Goal: Transaction & Acquisition: Purchase product/service

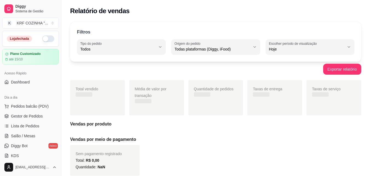
select select "ALL"
select select "0"
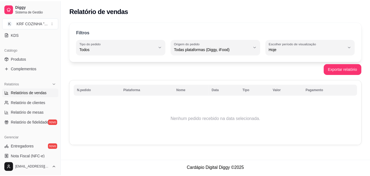
scroll to position [82, 0]
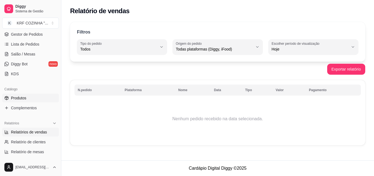
click at [25, 98] on span "Produtos" at bounding box center [18, 97] width 15 height 5
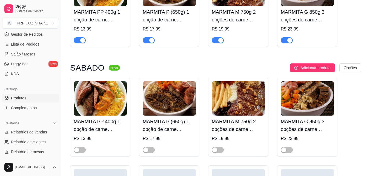
scroll to position [576, 0]
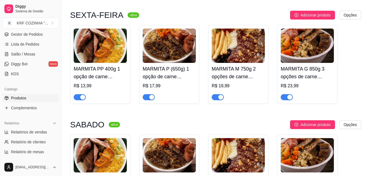
click at [78, 97] on span "button" at bounding box center [80, 97] width 12 height 6
click at [149, 97] on button "button" at bounding box center [149, 97] width 12 height 6
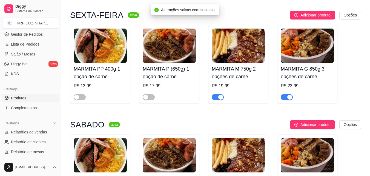
click at [217, 99] on span "button" at bounding box center [218, 97] width 12 height 6
click at [285, 99] on span "button" at bounding box center [287, 97] width 12 height 6
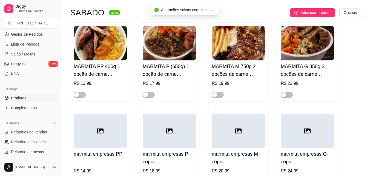
scroll to position [685, 0]
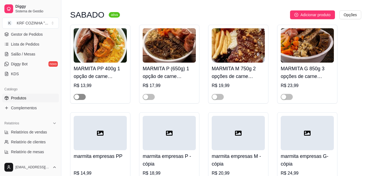
click at [80, 98] on button "button" at bounding box center [80, 97] width 12 height 6
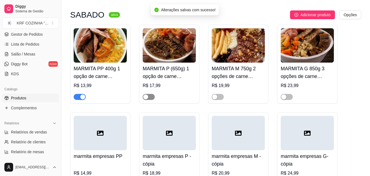
click at [150, 98] on span "button" at bounding box center [149, 97] width 12 height 6
click at [219, 99] on span "button" at bounding box center [218, 97] width 12 height 6
click at [289, 103] on div "MARMITA G 850g 3 opções de carne (proteína) R$ 23,99" at bounding box center [307, 64] width 60 height 79
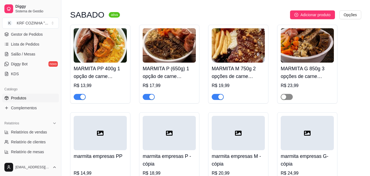
click at [287, 98] on button "button" at bounding box center [287, 97] width 12 height 6
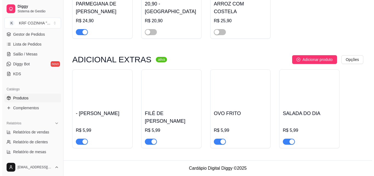
scroll to position [1147, 0]
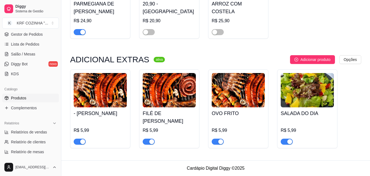
click at [88, 117] on h4 "- [PERSON_NAME]" at bounding box center [100, 113] width 53 height 8
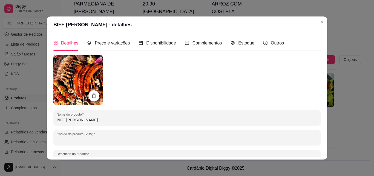
drag, startPoint x: 104, startPoint y: 119, endPoint x: 38, endPoint y: 133, distance: 67.1
click at [38, 133] on div "BIFE BOVINO GRELHADO - detalhes Detalhes Preço e variações Disponibilidade Comp…" at bounding box center [187, 88] width 374 height 176
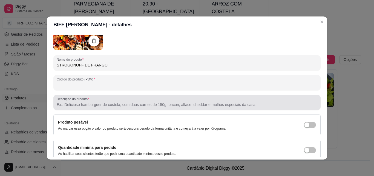
scroll to position [78, 0]
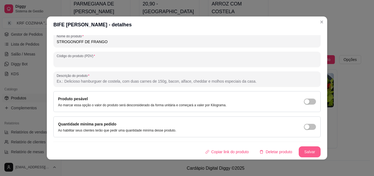
type input "STROGONOFF DE FRANGO"
click at [302, 150] on button "Salvar" at bounding box center [310, 151] width 22 height 11
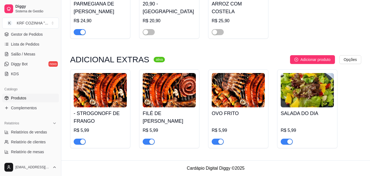
click at [166, 116] on h4 "FILÉ DE [PERSON_NAME]" at bounding box center [169, 116] width 53 height 15
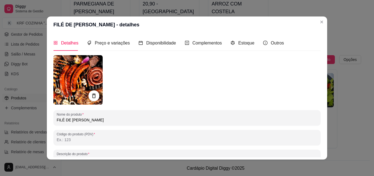
drag, startPoint x: 110, startPoint y: 121, endPoint x: 46, endPoint y: 133, distance: 64.4
click at [48, 135] on div "Detalhes Preço e variações Disponibilidade Complementos Estoque Outros Nome do …" at bounding box center [187, 96] width 281 height 126
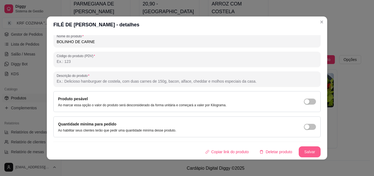
type input "BOLINHO DE CARNE"
click at [306, 150] on button "Salvar" at bounding box center [309, 151] width 21 height 11
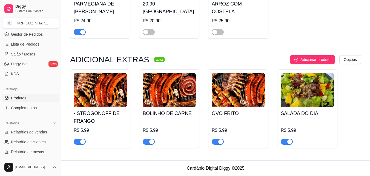
click at [230, 116] on h4 "OVO FRITO" at bounding box center [238, 113] width 53 height 8
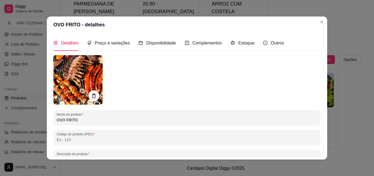
drag, startPoint x: 78, startPoint y: 121, endPoint x: 45, endPoint y: 121, distance: 33.7
click at [47, 121] on div "Detalhes Preço e variações Disponibilidade Complementos Estoque Outros Nome do …" at bounding box center [187, 96] width 281 height 126
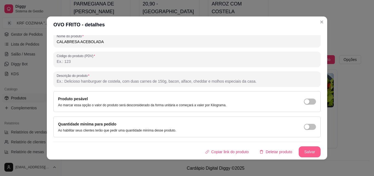
type input "CALABRESA ACEBOLADA"
click at [304, 152] on button "Salvar" at bounding box center [309, 151] width 21 height 11
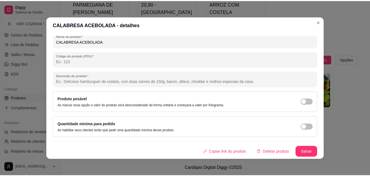
scroll to position [1, 0]
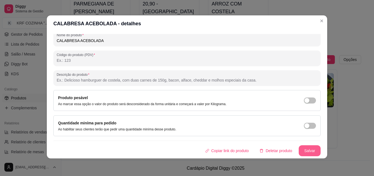
click at [307, 149] on button "Salvar" at bounding box center [310, 150] width 22 height 11
click at [307, 149] on div "Copiar link do produto Deletar produto Salvar" at bounding box center [186, 150] width 267 height 11
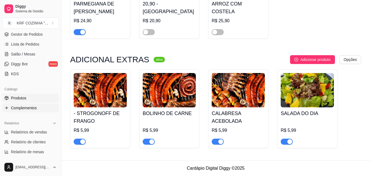
click at [22, 107] on span "Complementos" at bounding box center [24, 107] width 26 height 5
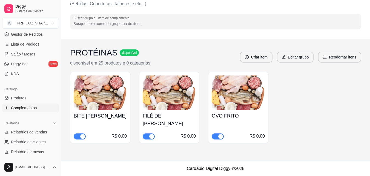
scroll to position [35, 0]
click at [104, 119] on h4 "BIFE [PERSON_NAME]" at bounding box center [100, 116] width 53 height 8
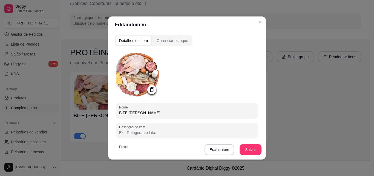
drag, startPoint x: 160, startPoint y: 112, endPoint x: 105, endPoint y: 117, distance: 55.1
click at [105, 117] on div "Editando item Detalhes do item Gerenciar estoque Nome BIFE BOVINO GRELHADO Desc…" at bounding box center [187, 88] width 374 height 176
type input "STROGONOFF DE FRANGO"
click at [255, 146] on button "Salvar" at bounding box center [251, 149] width 22 height 11
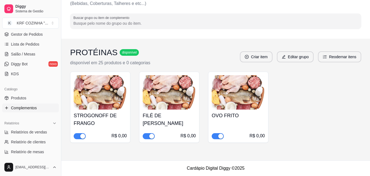
click at [180, 116] on h4 "FILÉ DE [PERSON_NAME]" at bounding box center [169, 119] width 53 height 15
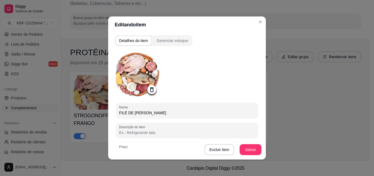
drag, startPoint x: 168, startPoint y: 112, endPoint x: 111, endPoint y: 112, distance: 57.0
click at [116, 115] on div "Nome FILÉ DE [PERSON_NAME]" at bounding box center [187, 110] width 143 height 15
type input "BOLINHO DE CARNE"
click at [244, 146] on button "Salvar" at bounding box center [251, 149] width 22 height 11
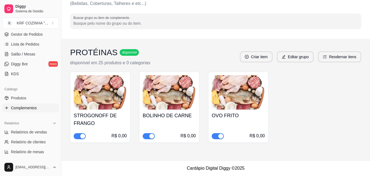
click at [234, 113] on h4 "OVO FRITO" at bounding box center [238, 116] width 53 height 8
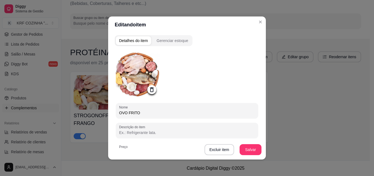
drag, startPoint x: 136, startPoint y: 113, endPoint x: 100, endPoint y: 116, distance: 36.3
click at [100, 116] on div "Editando item Detalhes do item Gerenciar estoque Nome OVO FRITO Descrição do it…" at bounding box center [187, 88] width 374 height 176
type input "CALABRESA ACEBOLADA"
click at [248, 147] on button "Salvar" at bounding box center [250, 149] width 21 height 11
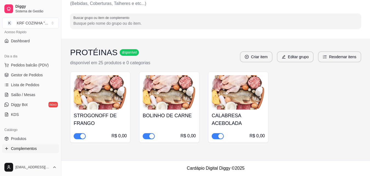
scroll to position [0, 0]
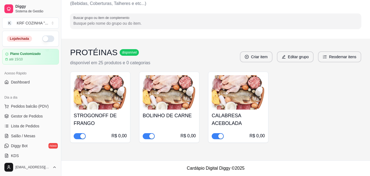
click at [49, 38] on button "button" at bounding box center [48, 38] width 12 height 7
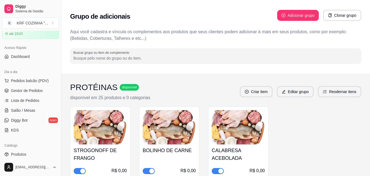
scroll to position [82, 0]
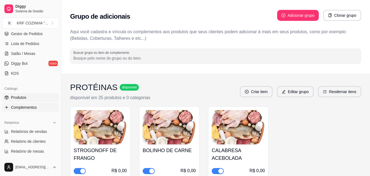
click at [22, 96] on span "Produtos" at bounding box center [18, 97] width 15 height 5
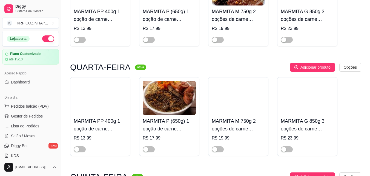
scroll to position [301, 0]
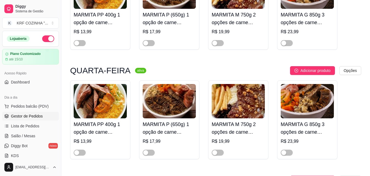
click at [24, 116] on span "Gestor de Pedidos" at bounding box center [27, 115] width 32 height 5
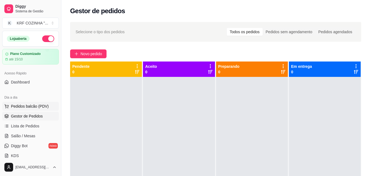
click at [43, 107] on span "Pedidos balcão (PDV)" at bounding box center [30, 105] width 38 height 5
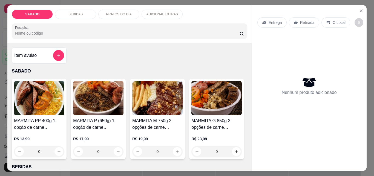
drag, startPoint x: 187, startPoint y: 87, endPoint x: 177, endPoint y: 86, distance: 9.9
click at [181, 86] on div "MARMITA PP 400g 1 opção de carne (proteína) R$ 13,99 0 MARMITA P (650g) 1 opção…" at bounding box center [129, 119] width 235 height 80
click at [172, 90] on img at bounding box center [157, 98] width 50 height 34
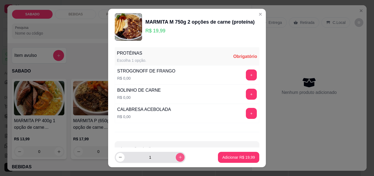
click at [179, 157] on icon "increase-product-quantity" at bounding box center [180, 157] width 3 height 3
type input "2"
click at [246, 73] on button "+" at bounding box center [251, 75] width 11 height 11
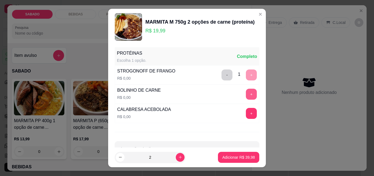
click at [246, 96] on button "+" at bounding box center [251, 94] width 11 height 11
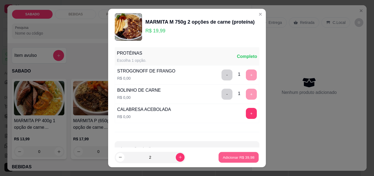
click at [242, 158] on p "Adicionar R$ 39,98" at bounding box center [239, 156] width 32 height 5
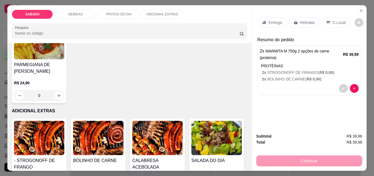
scroll to position [274, 0]
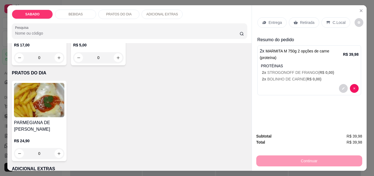
click at [64, 21] on img at bounding box center [39, 4] width 50 height 34
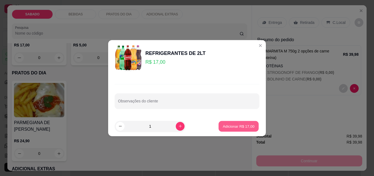
click at [238, 124] on p "Adicionar R$ 17,00" at bounding box center [239, 125] width 32 height 5
type input "1"
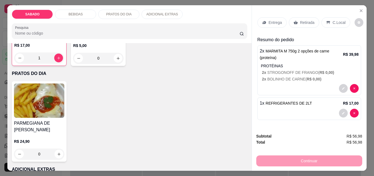
click at [277, 21] on p "Entrega" at bounding box center [275, 22] width 13 height 5
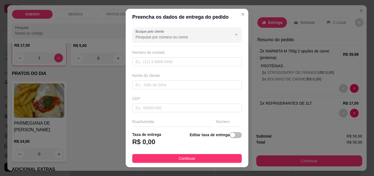
scroll to position [0, 0]
click at [161, 62] on input "text" at bounding box center [187, 62] width 110 height 9
paste input "554 78860-1124"
click at [136, 63] on input "554 78860-1124" at bounding box center [187, 62] width 110 height 9
type input "5"
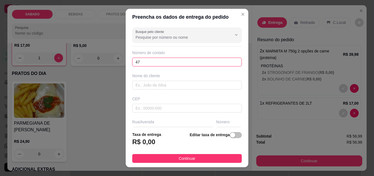
type input "4"
type input "[PHONE_NUMBER]"
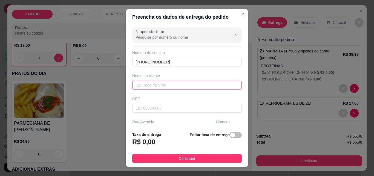
click at [181, 86] on input "text" at bounding box center [187, 85] width 110 height 9
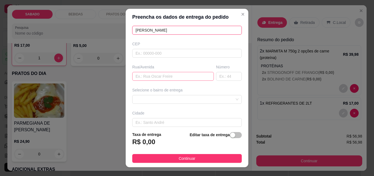
type input "[PERSON_NAME]"
click at [161, 76] on input "text" at bounding box center [173, 76] width 82 height 9
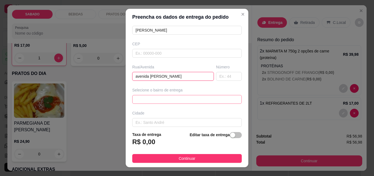
click at [157, 97] on span at bounding box center [187, 99] width 103 height 8
type input "avenida [PERSON_NAME]"
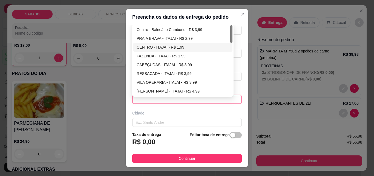
click at [158, 46] on div "CENTRO - ITAJAI - R$ 1,99" at bounding box center [183, 47] width 93 height 6
type input "ITAJAI"
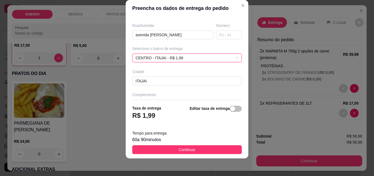
scroll to position [101, 0]
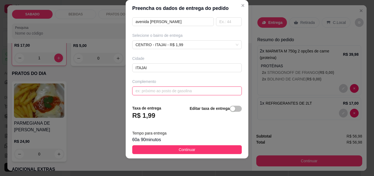
click at [175, 90] on input "text" at bounding box center [187, 90] width 110 height 9
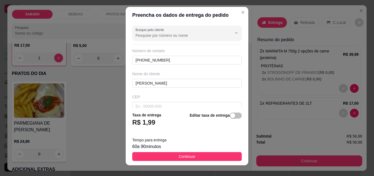
scroll to position [0, 0]
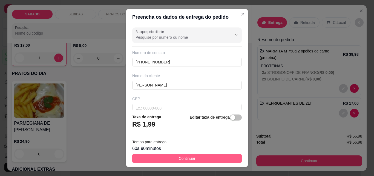
type input "marejada"
click at [225, 157] on button "Continuar" at bounding box center [187, 158] width 110 height 9
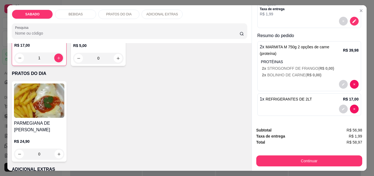
scroll to position [70, 0]
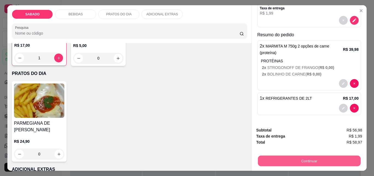
click at [310, 160] on button "Continuar" at bounding box center [309, 160] width 103 height 11
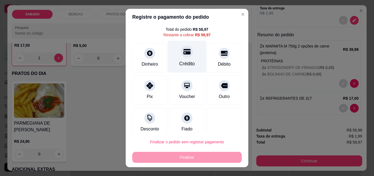
scroll to position [22, 0]
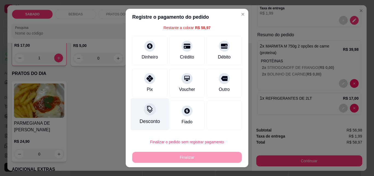
click at [149, 116] on div "Desconto" at bounding box center [150, 114] width 39 height 32
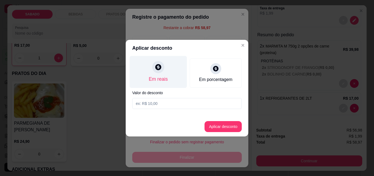
click at [160, 71] on div at bounding box center [158, 67] width 12 height 12
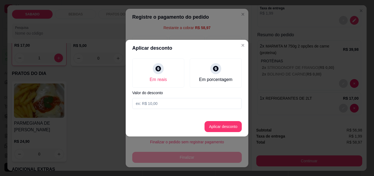
click at [164, 106] on input at bounding box center [187, 103] width 110 height 11
type input "3,98"
click at [217, 127] on button "Aplicar desconto" at bounding box center [224, 126] width 36 height 11
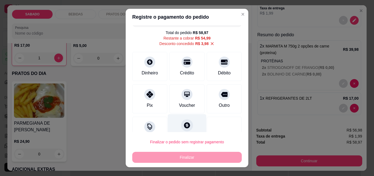
scroll to position [28, 0]
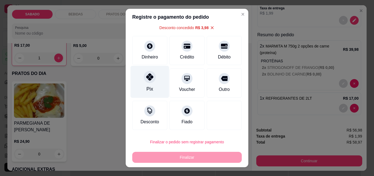
click at [150, 80] on div at bounding box center [150, 77] width 12 height 12
type input "R$ 0,00"
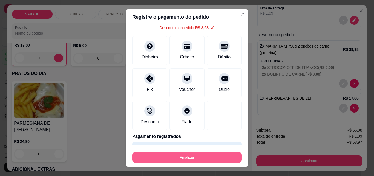
click at [195, 155] on button "Finalizar" at bounding box center [187, 157] width 110 height 11
click at [195, 155] on div "Finalizar" at bounding box center [187, 157] width 110 height 11
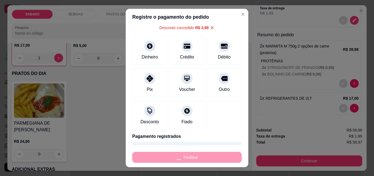
type input "0"
type input "-R$ 58,97"
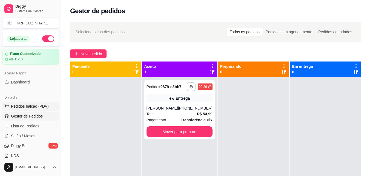
click at [21, 105] on span "Pedidos balcão (PDV)" at bounding box center [30, 105] width 38 height 5
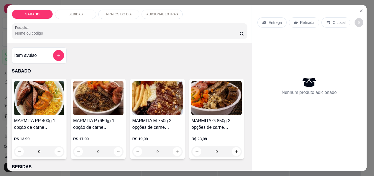
click at [138, 107] on img at bounding box center [157, 98] width 50 height 34
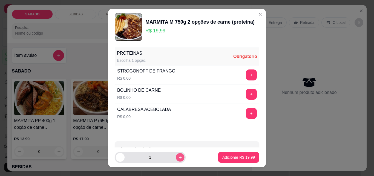
click at [179, 157] on icon "increase-product-quantity" at bounding box center [180, 157] width 3 height 3
click at [120, 158] on icon "decrease-product-quantity" at bounding box center [120, 157] width 4 height 4
type input "3"
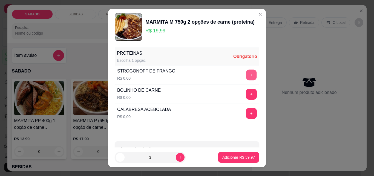
click at [246, 72] on button "+" at bounding box center [251, 75] width 11 height 11
click at [246, 109] on button "+" at bounding box center [251, 113] width 11 height 11
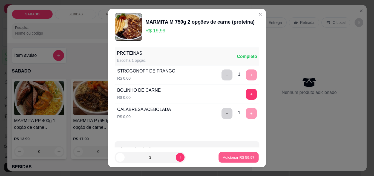
click at [230, 154] on button "Adicionar R$ 59,97" at bounding box center [239, 157] width 40 height 11
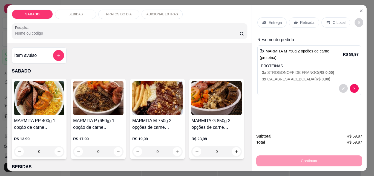
click at [269, 22] on p "Entrega" at bounding box center [275, 22] width 13 height 5
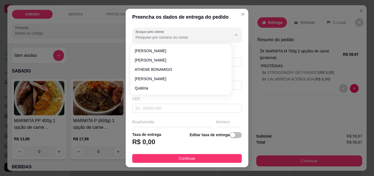
click at [175, 36] on input "Busque pelo cliente" at bounding box center [180, 37] width 88 height 5
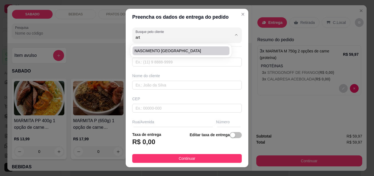
click at [167, 52] on span "NASCIMENTO [GEOGRAPHIC_DATA]" at bounding box center [178, 50] width 87 height 5
type input "NASCIMENTO [GEOGRAPHIC_DATA]"
type input "4792757435"
type input "NASCIMENTO [GEOGRAPHIC_DATA]"
type input "rua [GEOGRAPHIC_DATA]"
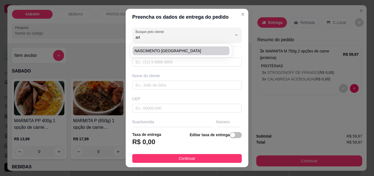
type input "1330"
type input "ITAJAI"
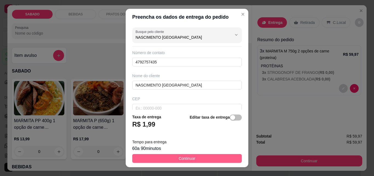
type input "NASCIMENTO [GEOGRAPHIC_DATA]"
click at [193, 155] on button "Continuar" at bounding box center [187, 158] width 110 height 9
click at [193, 155] on div "MARMITA PP 400g 1 opção de carne (proteína) R$ 13,99 0 MARMITA P (650g) 1 opção…" at bounding box center [129, 119] width 235 height 80
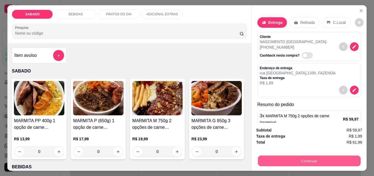
click at [306, 160] on button "Continuar" at bounding box center [309, 160] width 103 height 11
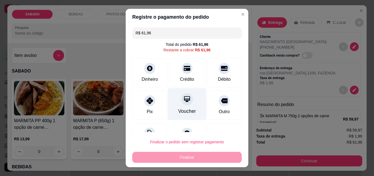
scroll to position [22, 0]
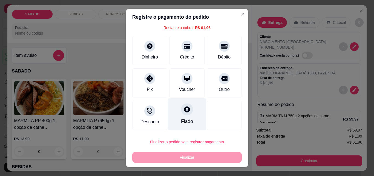
click at [184, 112] on icon at bounding box center [187, 109] width 7 height 7
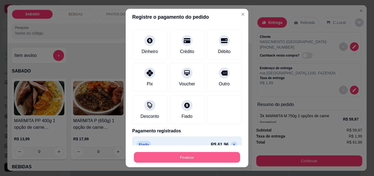
click at [187, 160] on button "Finalizar" at bounding box center [187, 157] width 106 height 11
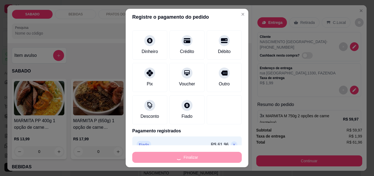
type input "-R$ 61,96"
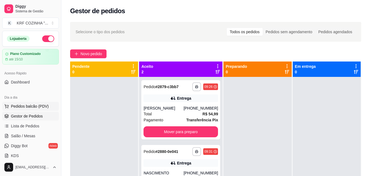
click at [18, 104] on span "Pedidos balcão (PDV)" at bounding box center [30, 105] width 38 height 5
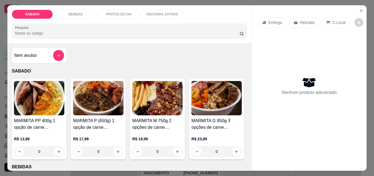
click at [273, 23] on p "Entrega" at bounding box center [275, 22] width 13 height 5
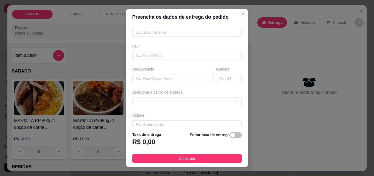
scroll to position [55, 0]
click at [161, 75] on input "text" at bounding box center [173, 76] width 82 height 9
type input "rua palhoça"
click at [217, 76] on input "text" at bounding box center [229, 76] width 26 height 9
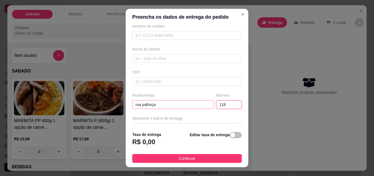
scroll to position [0, 0]
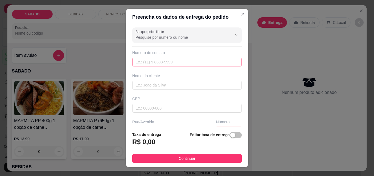
type input "118"
click at [165, 61] on input "text" at bounding box center [187, 62] width 110 height 9
click at [162, 85] on input "text" at bounding box center [187, 85] width 110 height 9
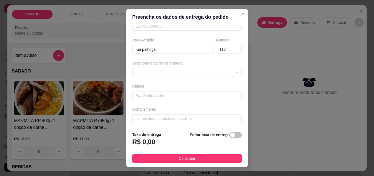
scroll to position [82, 0]
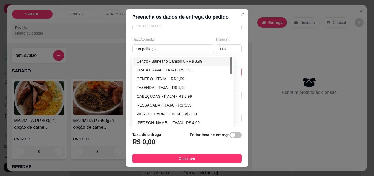
drag, startPoint x: 227, startPoint y: 73, endPoint x: 227, endPoint y: 69, distance: 3.3
click at [227, 72] on div "68500a9922fa19b95e201a65 68500ad622fa19b95e201a68 Centro - [GEOGRAPHIC_DATA] - …" at bounding box center [187, 71] width 110 height 9
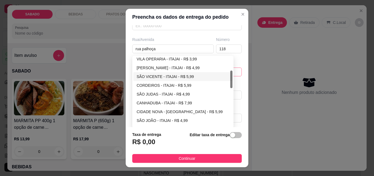
type input "Salomâo"
click at [165, 74] on div "SÃO VICENTE - ITAJAI - R$ 5,99" at bounding box center [183, 76] width 93 height 6
type input "ITAJAI"
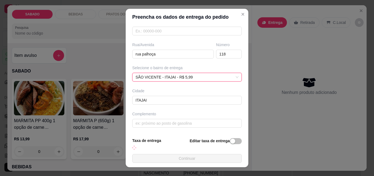
scroll to position [82, 0]
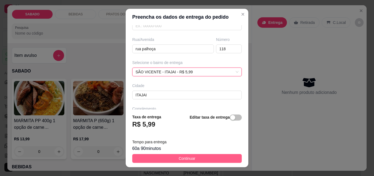
click at [204, 157] on button "Continuar" at bounding box center [187, 158] width 110 height 9
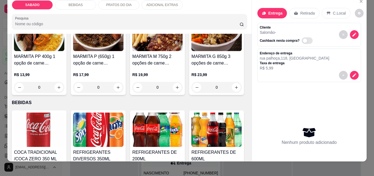
scroll to position [14, 0]
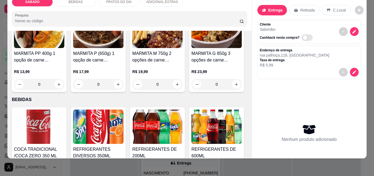
click at [192, 48] on img at bounding box center [217, 31] width 50 height 34
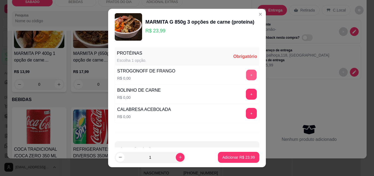
click at [246, 73] on button "+" at bounding box center [251, 75] width 11 height 11
click at [246, 94] on button "+" at bounding box center [251, 94] width 11 height 11
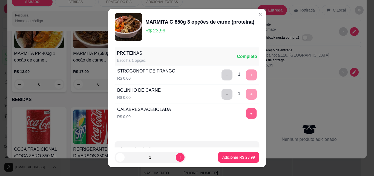
click at [246, 114] on button "+" at bounding box center [251, 113] width 11 height 11
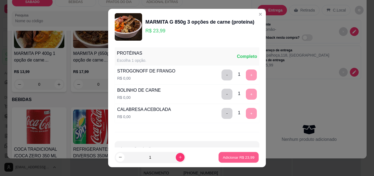
click at [235, 157] on p "Adicionar R$ 23,99" at bounding box center [239, 156] width 32 height 5
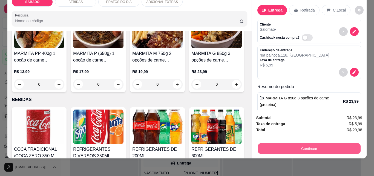
click at [305, 145] on button "Continuar" at bounding box center [309, 148] width 103 height 11
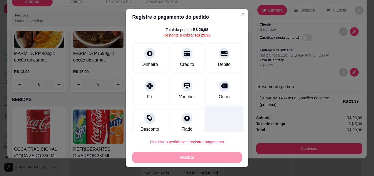
scroll to position [22, 0]
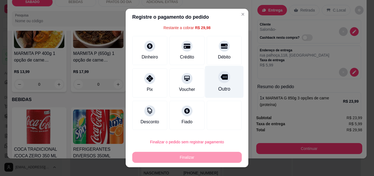
click at [221, 80] on icon at bounding box center [224, 76] width 7 height 7
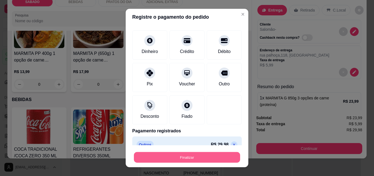
click at [201, 157] on button "Finalizar" at bounding box center [187, 157] width 106 height 11
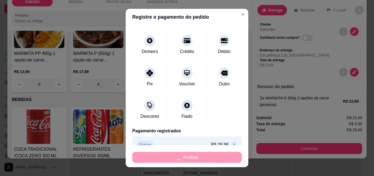
type input "-R$ 29,98"
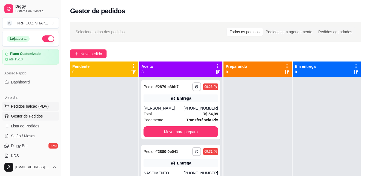
click at [28, 104] on span "Pedidos balcão (PDV)" at bounding box center [30, 105] width 38 height 5
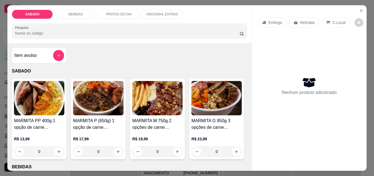
click at [169, 108] on img at bounding box center [157, 98] width 50 height 34
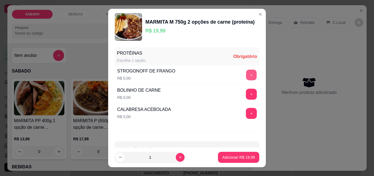
click at [246, 74] on button "+" at bounding box center [251, 75] width 11 height 11
click at [246, 93] on button "+" at bounding box center [251, 94] width 11 height 11
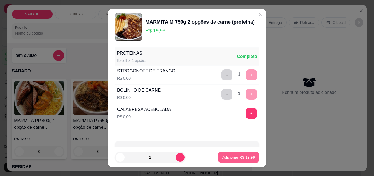
click at [233, 159] on button "Adicionar R$ 19,99" at bounding box center [238, 157] width 41 height 11
click at [233, 159] on div "MARMITA PP 400g 1 opção de carne (proteína) R$ 13,99 0 MARMITA P (650g) 1 opção…" at bounding box center [129, 119] width 235 height 80
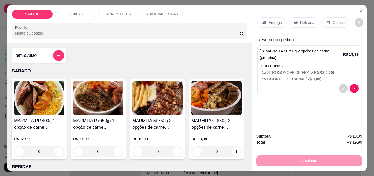
scroll to position [27, 0]
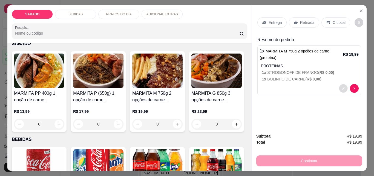
click at [342, 87] on icon "decrease-product-quantity" at bounding box center [343, 88] width 3 height 3
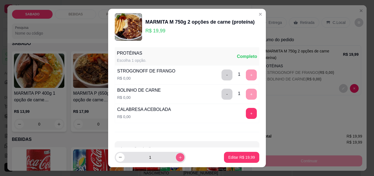
click at [176, 160] on button "increase-product-quantity" at bounding box center [180, 157] width 8 height 8
click at [176, 159] on button "increase-product-quantity" at bounding box center [180, 157] width 8 height 8
click at [178, 159] on icon "increase-product-quantity" at bounding box center [180, 157] width 4 height 4
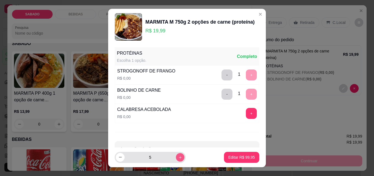
type input "6"
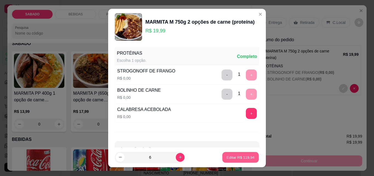
click at [227, 158] on p "Editar R$ 119,94" at bounding box center [241, 156] width 28 height 5
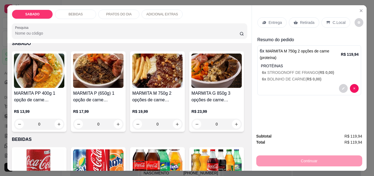
click at [279, 22] on p "Entrega" at bounding box center [275, 22] width 13 height 5
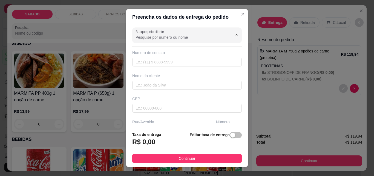
click at [175, 35] on input "Busque pelo cliente" at bounding box center [180, 37] width 88 height 5
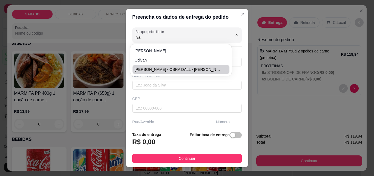
click at [188, 72] on li "[PERSON_NAME] - OBRA DALL - [PERSON_NAME]" at bounding box center [181, 69] width 97 height 9
type input "[PERSON_NAME] - OBRA DALL - [PERSON_NAME]"
type input "47997499955"
type input "[PERSON_NAME] - OBRA DALL - [PERSON_NAME]"
type input "OBRA DALL"
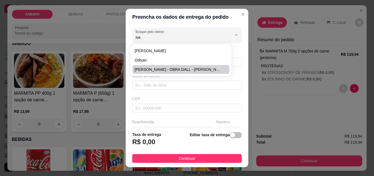
type input "ITAJAI"
type input "Uma rua antes do brava bech"
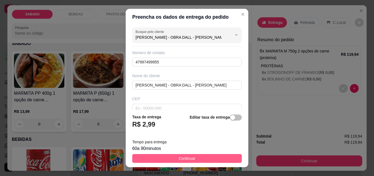
type input "[PERSON_NAME] - OBRA DALL - [PERSON_NAME]"
click at [190, 158] on span "Continuar" at bounding box center [187, 158] width 17 height 6
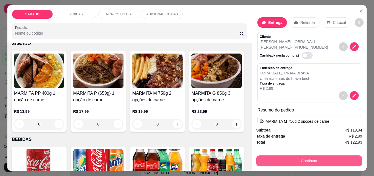
click at [284, 160] on button "Continuar" at bounding box center [310, 160] width 106 height 11
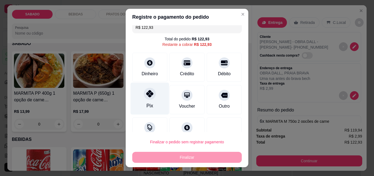
scroll to position [22, 0]
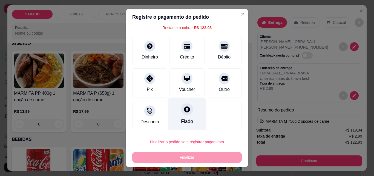
click at [184, 112] on icon at bounding box center [187, 109] width 7 height 7
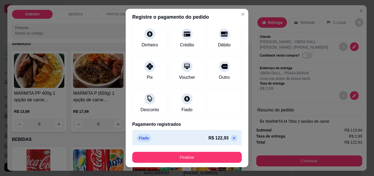
scroll to position [32, 0]
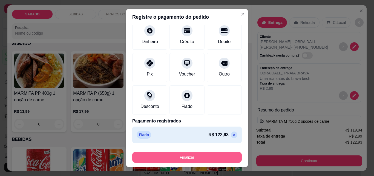
click at [183, 156] on button "Finalizar" at bounding box center [187, 157] width 110 height 11
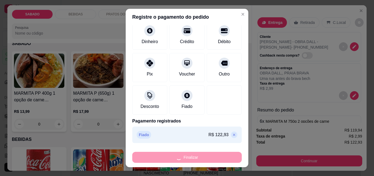
type input "-R$ 122,93"
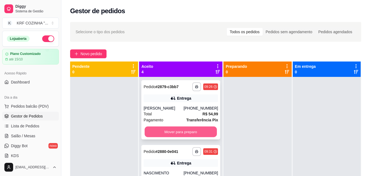
click at [170, 133] on button "Mover para preparo" at bounding box center [181, 131] width 72 height 11
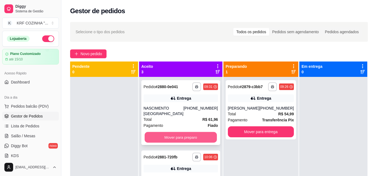
click at [171, 138] on button "Mover para preparo" at bounding box center [181, 137] width 72 height 11
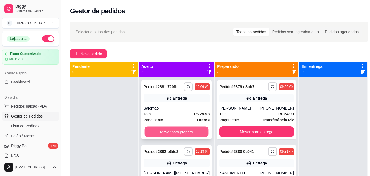
click at [178, 130] on button "Mover para preparo" at bounding box center [177, 131] width 64 height 11
click at [178, 130] on div "Mover para preparo" at bounding box center [177, 131] width 66 height 11
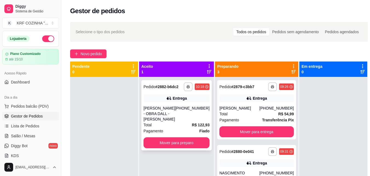
click at [193, 129] on div "**********" at bounding box center [176, 115] width 70 height 70
click at [183, 137] on button "Mover para preparo" at bounding box center [177, 142] width 66 height 11
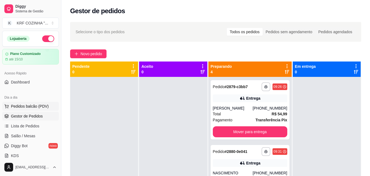
click at [32, 107] on span "Pedidos balcão (PDV)" at bounding box center [30, 105] width 38 height 5
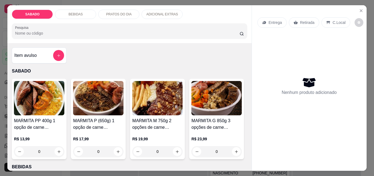
click at [152, 108] on img at bounding box center [157, 98] width 50 height 34
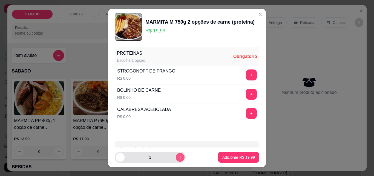
click at [178, 156] on icon "increase-product-quantity" at bounding box center [180, 157] width 4 height 4
click at [178, 155] on icon "increase-product-quantity" at bounding box center [180, 157] width 4 height 4
click at [178, 157] on icon "increase-product-quantity" at bounding box center [180, 157] width 4 height 4
type input "5"
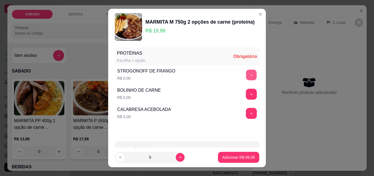
click at [246, 76] on button "+" at bounding box center [251, 75] width 11 height 11
click at [246, 93] on button "+" at bounding box center [251, 94] width 11 height 11
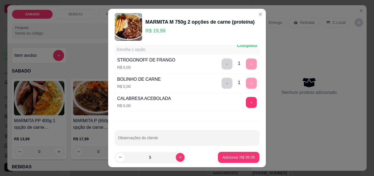
scroll to position [17, 0]
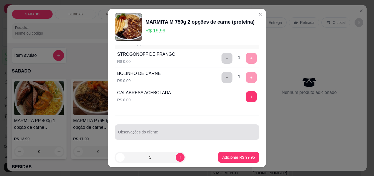
click at [208, 127] on div "Observações do cliente" at bounding box center [187, 131] width 145 height 15
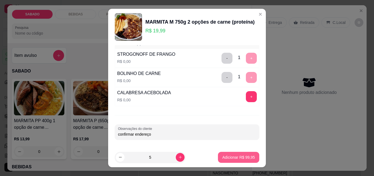
type input "confirmar endereço"
click at [242, 155] on p "Adicionar R$ 99,95" at bounding box center [239, 156] width 32 height 5
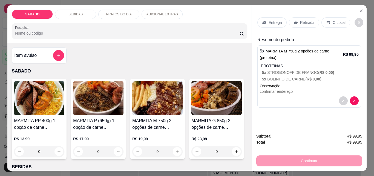
click at [278, 17] on div "Entrega" at bounding box center [272, 22] width 29 height 10
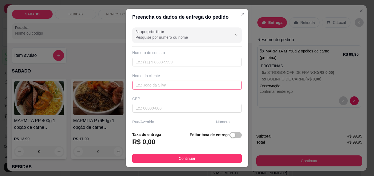
drag, startPoint x: 163, startPoint y: 84, endPoint x: 166, endPoint y: 83, distance: 3.6
click at [163, 84] on input "text" at bounding box center [187, 85] width 110 height 9
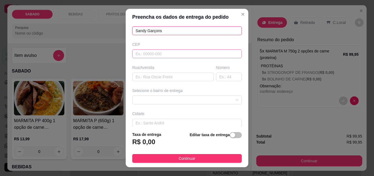
scroll to position [55, 0]
type input "Sandy Garçons"
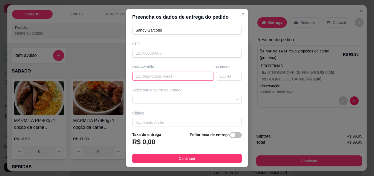
click at [162, 76] on input "text" at bounding box center [173, 76] width 82 height 9
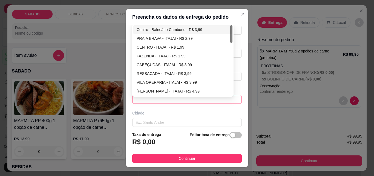
click at [178, 98] on span at bounding box center [187, 99] width 103 height 8
type input "[GEOGRAPHIC_DATA]"
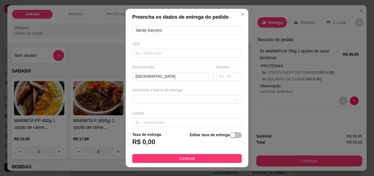
click at [148, 143] on h3 "R$ 0,00" at bounding box center [143, 141] width 23 height 9
click at [234, 136] on span "button" at bounding box center [236, 135] width 12 height 6
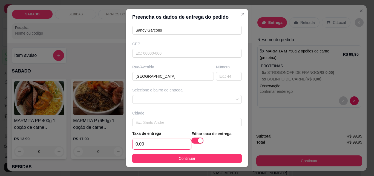
click at [154, 145] on input "0,00" at bounding box center [162, 144] width 59 height 10
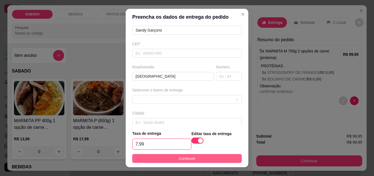
type input "7,99"
click at [193, 157] on button "Continuar" at bounding box center [187, 158] width 110 height 9
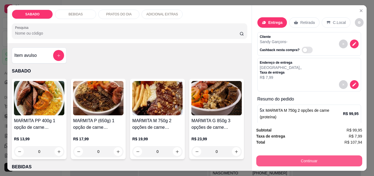
click at [301, 158] on button "Continuar" at bounding box center [310, 160] width 106 height 11
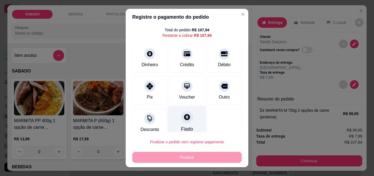
scroll to position [22, 0]
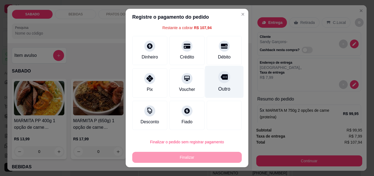
click at [222, 80] on div "Outro" at bounding box center [224, 82] width 39 height 32
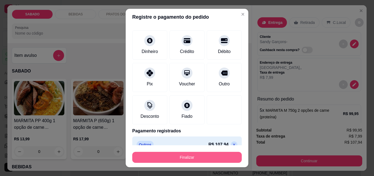
click at [200, 155] on button "Finalizar" at bounding box center [187, 157] width 110 height 11
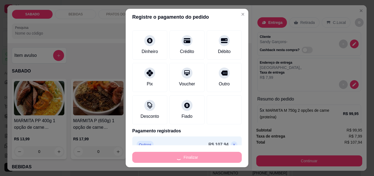
type input "-R$ 107,94"
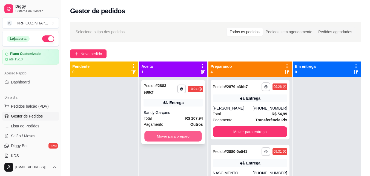
click at [168, 131] on button "Mover para preparo" at bounding box center [174, 136] width 58 height 11
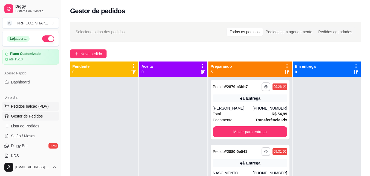
click at [33, 105] on span "Pedidos balcão (PDV)" at bounding box center [30, 105] width 38 height 5
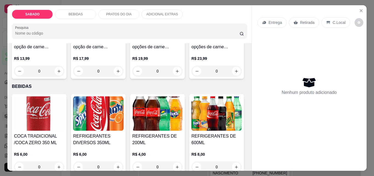
scroll to position [82, 0]
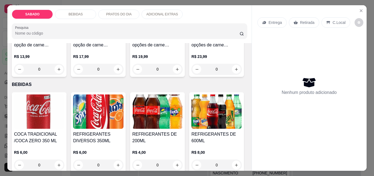
click at [192, 48] on h4 "MARMITA G 850g 3 opções de carne (proteína)" at bounding box center [217, 41] width 50 height 13
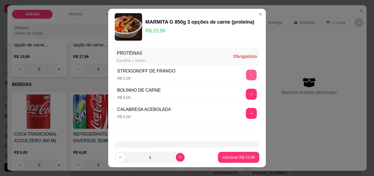
click at [246, 74] on button "+" at bounding box center [251, 75] width 11 height 11
click at [246, 97] on button "+" at bounding box center [251, 94] width 11 height 11
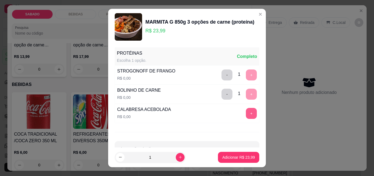
click at [246, 115] on button "+" at bounding box center [251, 113] width 11 height 11
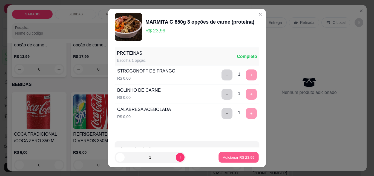
click at [235, 157] on p "Adicionar R$ 23,99" at bounding box center [239, 156] width 32 height 5
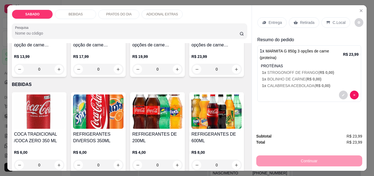
click at [269, 20] on p "Entrega" at bounding box center [275, 22] width 13 height 5
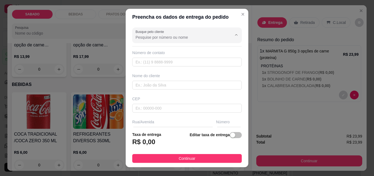
click at [183, 38] on input "Busque pelo cliente" at bounding box center [180, 37] width 88 height 5
type input "47999406051"
click at [167, 35] on input "Busque pelo cliente" at bounding box center [180, 37] width 88 height 5
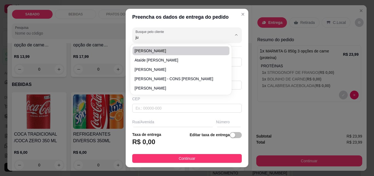
click at [145, 52] on span "[PERSON_NAME]" at bounding box center [178, 50] width 87 height 5
type input "[PERSON_NAME]"
type input "47999406051"
type input "[PERSON_NAME]"
type input "88306806"
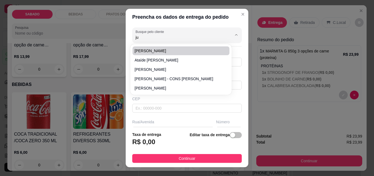
type input "Avenida Doutor [PERSON_NAME]"
type input "1628"
type input "ITAJAI"
type input "Sobrado brava fly"
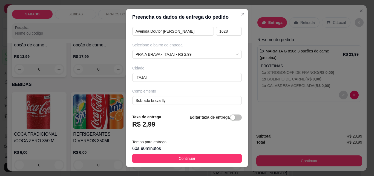
scroll to position [101, 0]
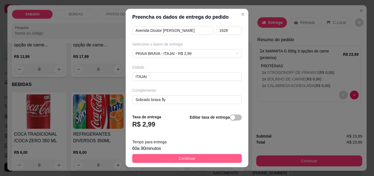
type input "[PERSON_NAME]"
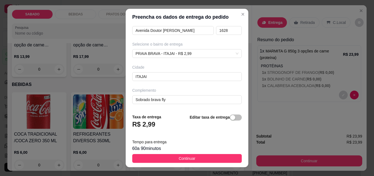
click at [207, 160] on button "Continuar" at bounding box center [187, 158] width 110 height 9
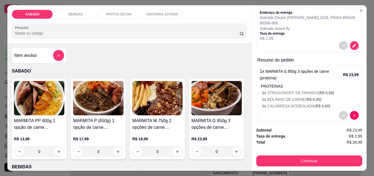
scroll to position [55, 0]
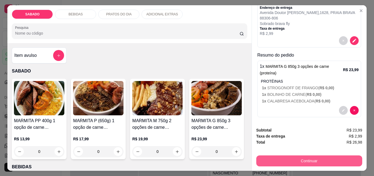
click at [315, 158] on button "Continuar" at bounding box center [310, 160] width 106 height 11
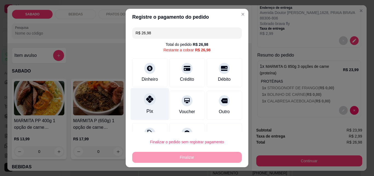
click at [147, 98] on icon at bounding box center [149, 98] width 7 height 7
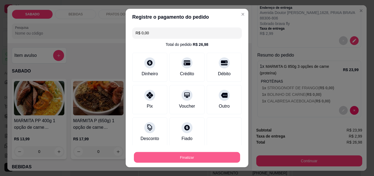
click at [190, 156] on button "Finalizar" at bounding box center [187, 157] width 106 height 11
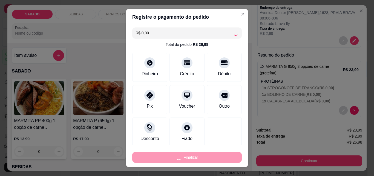
type input "-R$ 26,98"
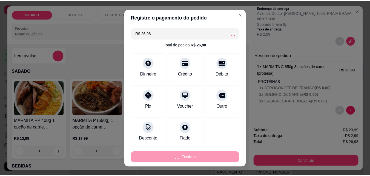
scroll to position [0, 0]
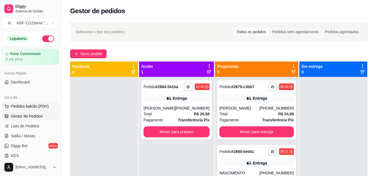
click at [23, 103] on span "Pedidos balcão (PDV)" at bounding box center [30, 105] width 38 height 5
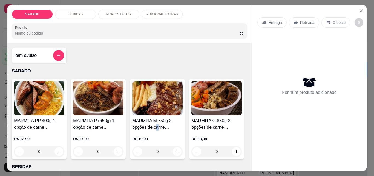
click at [155, 124] on h4 "MARMITA M 750g 2 opções de carne (proteína)" at bounding box center [157, 123] width 50 height 13
click at [359, 8] on icon "Close" at bounding box center [361, 10] width 4 height 4
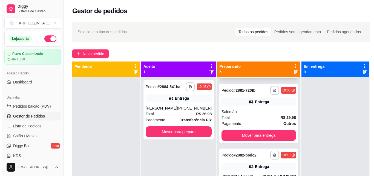
scroll to position [137, 0]
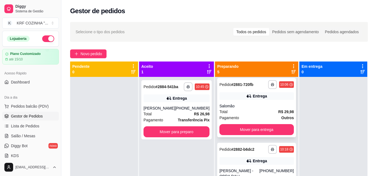
click at [237, 115] on div "Total R$ 29,98" at bounding box center [257, 112] width 75 height 6
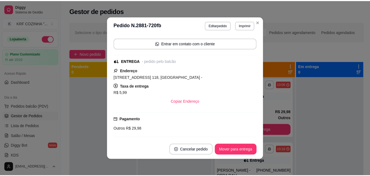
scroll to position [55, 0]
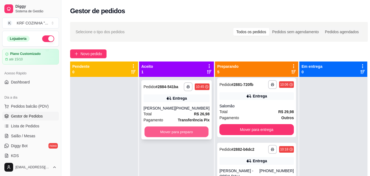
click at [178, 132] on button "Mover para preparo" at bounding box center [177, 131] width 64 height 11
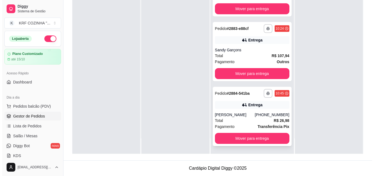
scroll to position [261, 0]
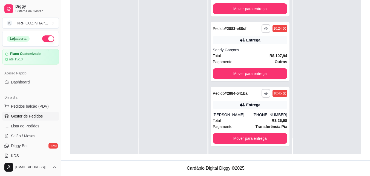
click at [320, 52] on div at bounding box center [327, 66] width 68 height 176
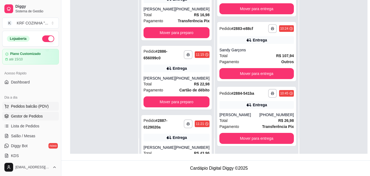
click at [21, 105] on span "Pedidos balcão (PDV)" at bounding box center [30, 105] width 38 height 5
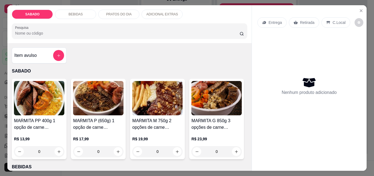
click at [159, 106] on img at bounding box center [157, 98] width 50 height 34
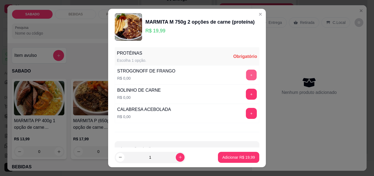
click at [246, 76] on button "+" at bounding box center [251, 75] width 11 height 11
click at [246, 113] on button "+" at bounding box center [251, 113] width 11 height 11
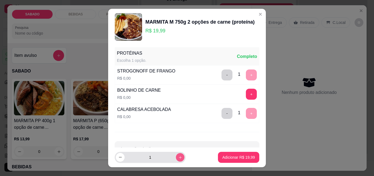
click at [178, 155] on icon "increase-product-quantity" at bounding box center [180, 157] width 4 height 4
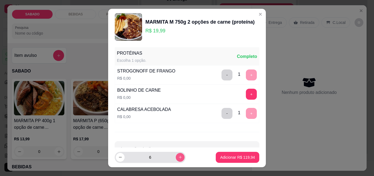
click at [178, 155] on icon "increase-product-quantity" at bounding box center [180, 157] width 4 height 4
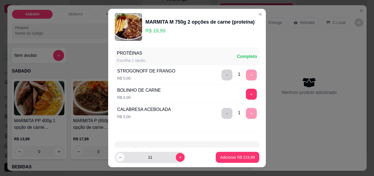
click at [120, 156] on icon "decrease-product-quantity" at bounding box center [120, 157] width 4 height 4
type input "10"
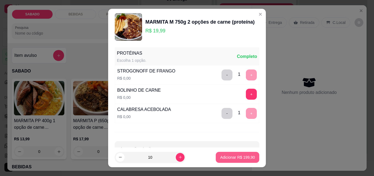
click at [241, 159] on p "Adicionar R$ 199,90" at bounding box center [237, 156] width 35 height 5
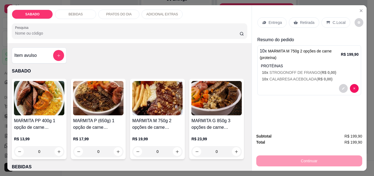
click at [274, 20] on p "Entrega" at bounding box center [275, 22] width 13 height 5
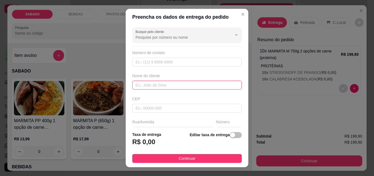
click at [166, 83] on input "text" at bounding box center [187, 85] width 110 height 9
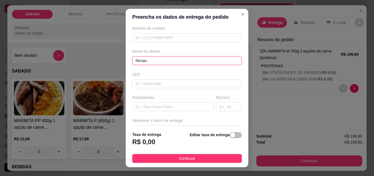
scroll to position [55, 0]
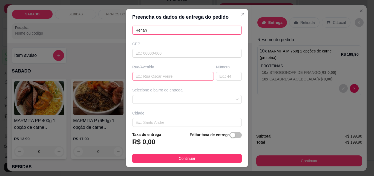
type input "Renan"
click at [159, 75] on input "text" at bounding box center [173, 76] width 82 height 9
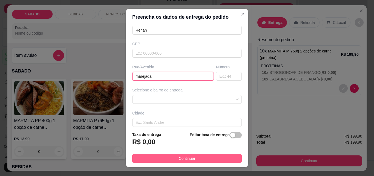
type input "marejada"
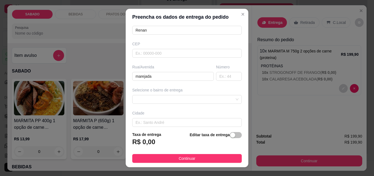
click at [210, 157] on button "Continuar" at bounding box center [187, 158] width 110 height 9
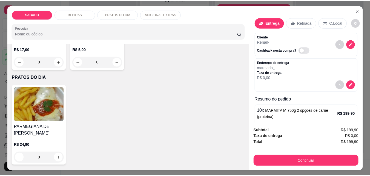
scroll to position [274, 0]
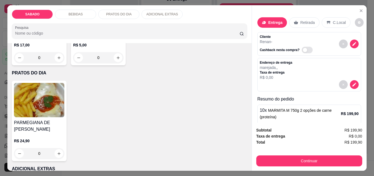
click at [64, 21] on img at bounding box center [39, 4] width 50 height 34
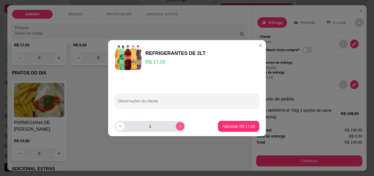
click at [179, 125] on button "increase-product-quantity" at bounding box center [180, 126] width 8 height 8
click at [178, 125] on icon "increase-product-quantity" at bounding box center [180, 126] width 4 height 4
type input "5"
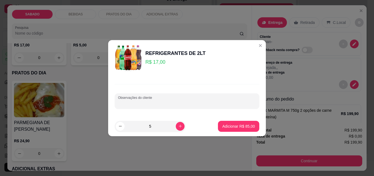
click at [169, 101] on input "Observações do cliente" at bounding box center [187, 102] width 138 height 5
type input "1 guarana 2 coca"
click at [235, 126] on p "Adicionar R$ 85,00" at bounding box center [239, 125] width 32 height 5
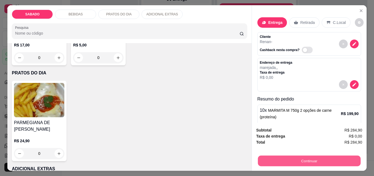
click at [306, 159] on button "Continuar" at bounding box center [309, 160] width 103 height 11
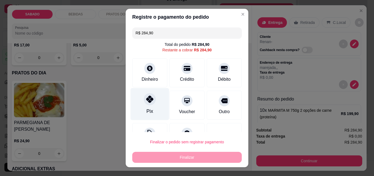
click at [146, 100] on icon at bounding box center [149, 98] width 7 height 7
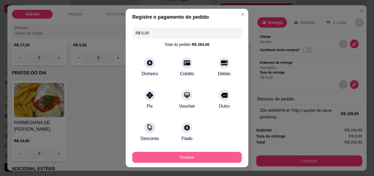
click at [173, 156] on button "Finalizar" at bounding box center [187, 157] width 110 height 11
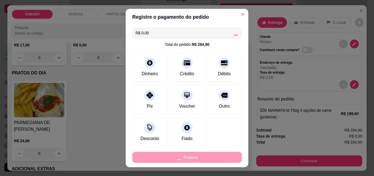
type input "-R$ 284,90"
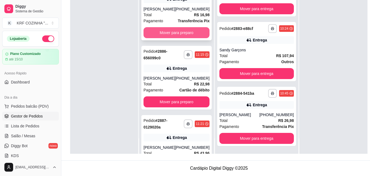
click at [177, 38] on button "Mover para preparo" at bounding box center [177, 32] width 66 height 11
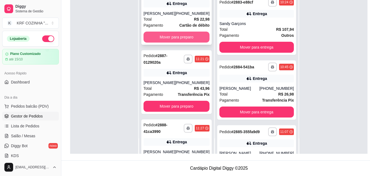
click at [182, 36] on button "Mover para preparo" at bounding box center [177, 37] width 66 height 11
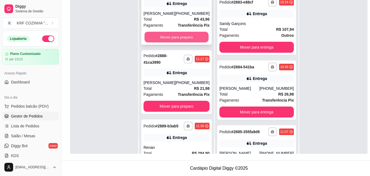
click at [179, 41] on button "Mover para preparo" at bounding box center [177, 37] width 64 height 11
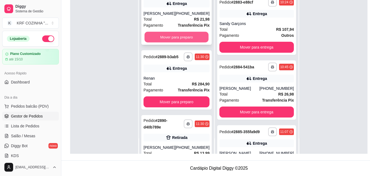
click at [179, 38] on button "Mover para preparo" at bounding box center [177, 37] width 64 height 11
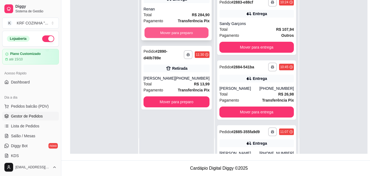
click at [181, 33] on button "Mover para preparo" at bounding box center [177, 32] width 64 height 11
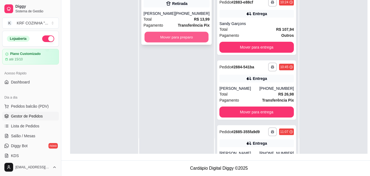
click at [181, 36] on button "Mover para preparo" at bounding box center [177, 37] width 64 height 11
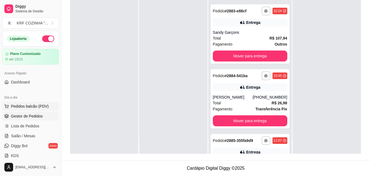
click at [44, 107] on span "Pedidos balcão (PDV)" at bounding box center [30, 105] width 38 height 5
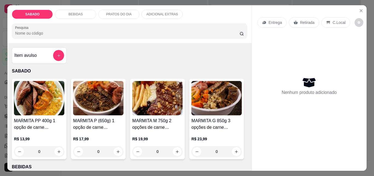
click at [149, 107] on img at bounding box center [157, 98] width 50 height 34
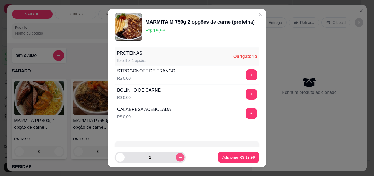
click at [178, 159] on icon "increase-product-quantity" at bounding box center [180, 157] width 4 height 4
click at [178, 158] on icon "increase-product-quantity" at bounding box center [180, 157] width 4 height 4
type input "3"
click at [246, 75] on button "+" at bounding box center [251, 75] width 11 height 11
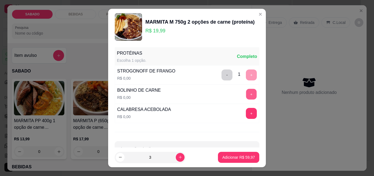
click at [246, 94] on button "+" at bounding box center [251, 94] width 11 height 11
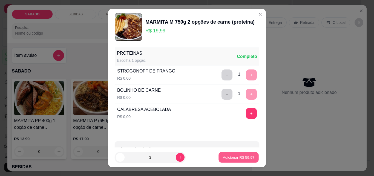
click at [232, 156] on button "Adicionar R$ 59,97" at bounding box center [239, 157] width 40 height 11
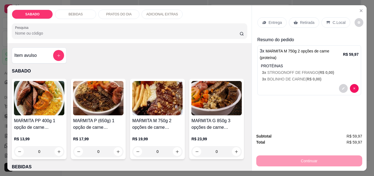
click at [290, 22] on div "Retirada" at bounding box center [304, 22] width 30 height 10
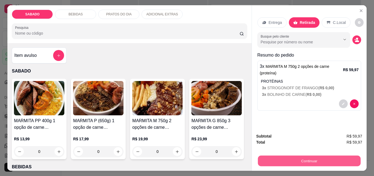
click at [294, 159] on button "Continuar" at bounding box center [309, 160] width 103 height 11
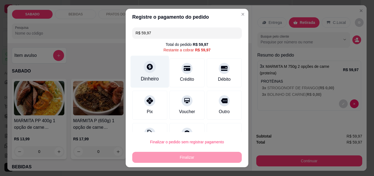
click at [155, 68] on div "Dinheiro" at bounding box center [150, 72] width 39 height 32
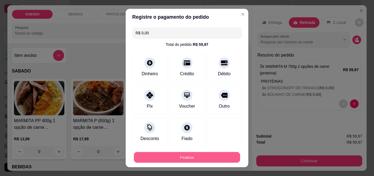
click at [214, 155] on button "Finalizar" at bounding box center [187, 157] width 106 height 11
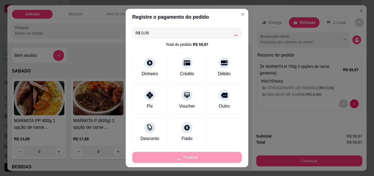
type input "-R$ 59,97"
